Goal: Task Accomplishment & Management: Complete application form

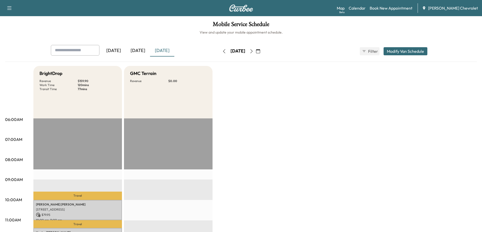
click at [137, 49] on div "[DATE]" at bounding box center [138, 51] width 24 height 12
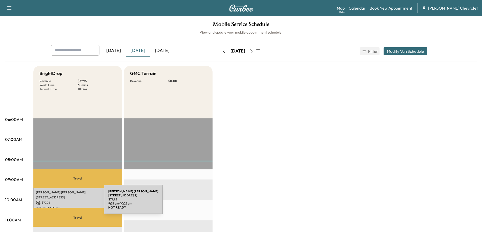
click at [66, 203] on p "$ 79.95" at bounding box center [77, 203] width 83 height 5
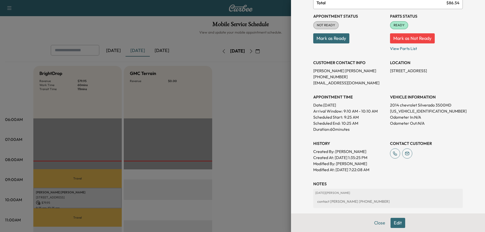
scroll to position [51, 0]
click at [264, 172] on div at bounding box center [242, 116] width 485 height 232
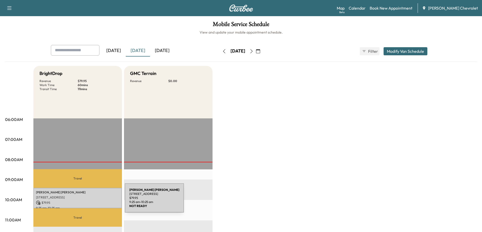
click at [87, 200] on div "[PERSON_NAME] [STREET_ADDRESS] $ 79.95 9:25 am - 10:25 am" at bounding box center [77, 198] width 88 height 20
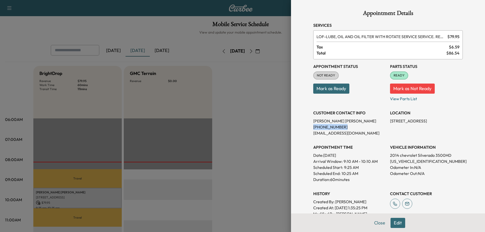
drag, startPoint x: 339, startPoint y: 127, endPoint x: 306, endPoint y: 128, distance: 32.4
click at [307, 128] on div "Appointment Details Services LOF - LUBE, OIL AND OIL FILTER WITH ROTATE SERVICE…" at bounding box center [388, 158] width 162 height 316
copy p "[PHONE_NUMBER]"
click at [269, 143] on div at bounding box center [242, 116] width 485 height 232
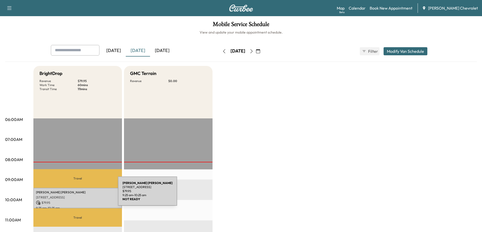
click at [80, 194] on div "[PERSON_NAME] [STREET_ADDRESS] $ 79.95 9:25 am - 10:25 am" at bounding box center [77, 198] width 88 height 20
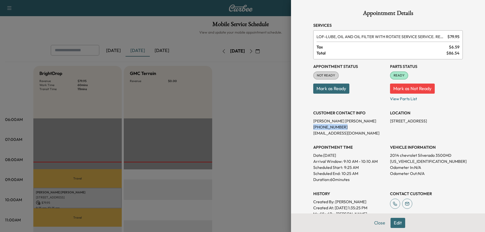
drag, startPoint x: 341, startPoint y: 127, endPoint x: 305, endPoint y: 127, distance: 36.7
click at [307, 127] on div "Appointment Details Services LOF - LUBE, OIL AND OIL FILTER WITH ROTATE SERVICE…" at bounding box center [388, 158] width 162 height 316
copy p "[PHONE_NUMBER]"
click at [268, 95] on div at bounding box center [242, 116] width 485 height 232
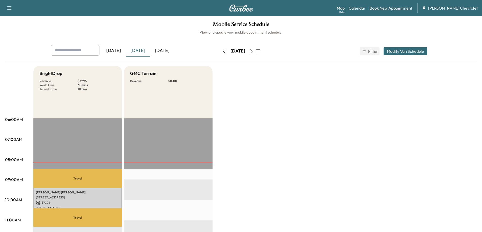
click at [390, 10] on link "Book New Appointment" at bounding box center [390, 8] width 43 height 6
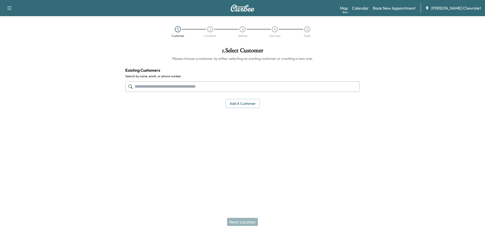
paste input "**********"
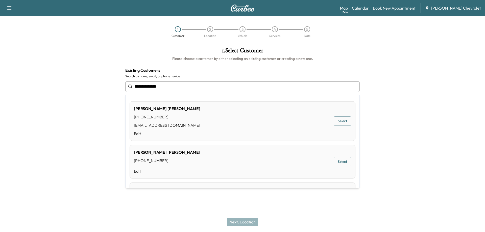
scroll to position [25, 0]
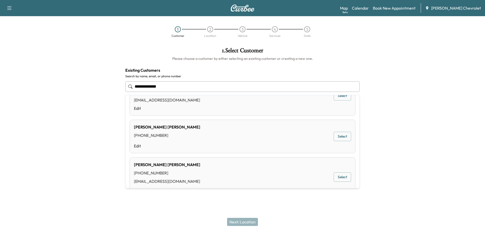
click at [170, 86] on input "**********" at bounding box center [242, 86] width 235 height 11
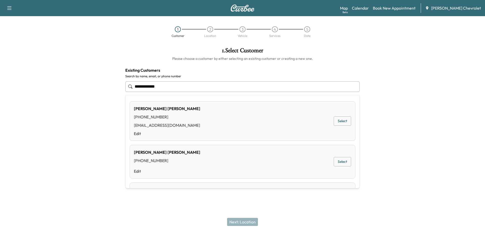
type input "**********"
drag, startPoint x: 165, startPoint y: 87, endPoint x: 104, endPoint y: 88, distance: 60.2
click at [104, 88] on div "**********" at bounding box center [242, 101] width 485 height 116
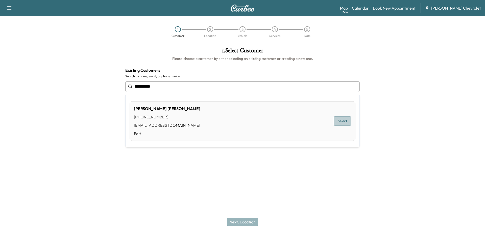
click at [345, 122] on button "Select" at bounding box center [342, 121] width 17 height 9
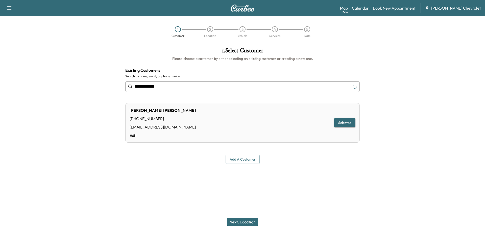
type input "**********"
click at [246, 221] on button "Next: Location" at bounding box center [242, 222] width 31 height 8
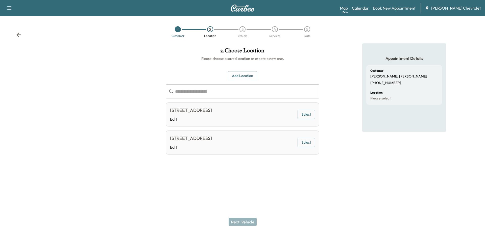
click at [369, 9] on link "Calendar" at bounding box center [360, 8] width 17 height 6
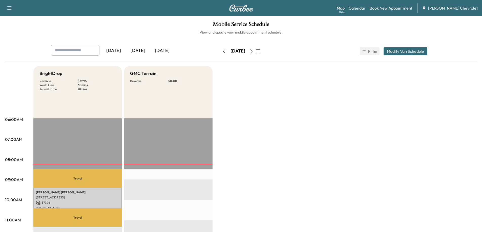
click at [344, 9] on link "Map Beta" at bounding box center [341, 8] width 8 height 6
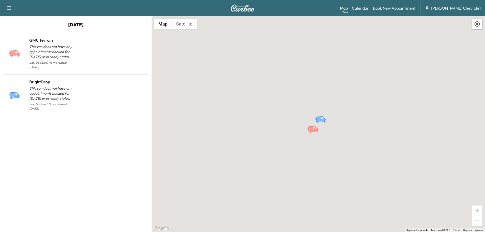
click at [399, 9] on link "Book New Appointment" at bounding box center [394, 8] width 43 height 6
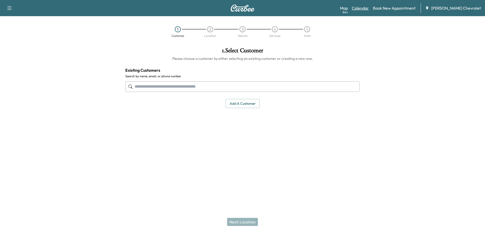
click at [369, 9] on link "Calendar" at bounding box center [360, 8] width 17 height 6
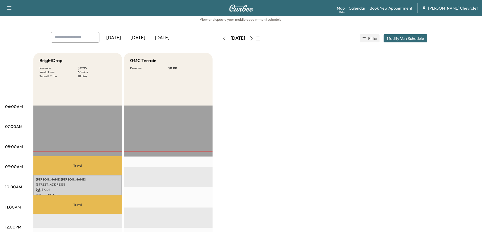
scroll to position [25, 0]
